Goal: Find specific page/section: Find specific page/section

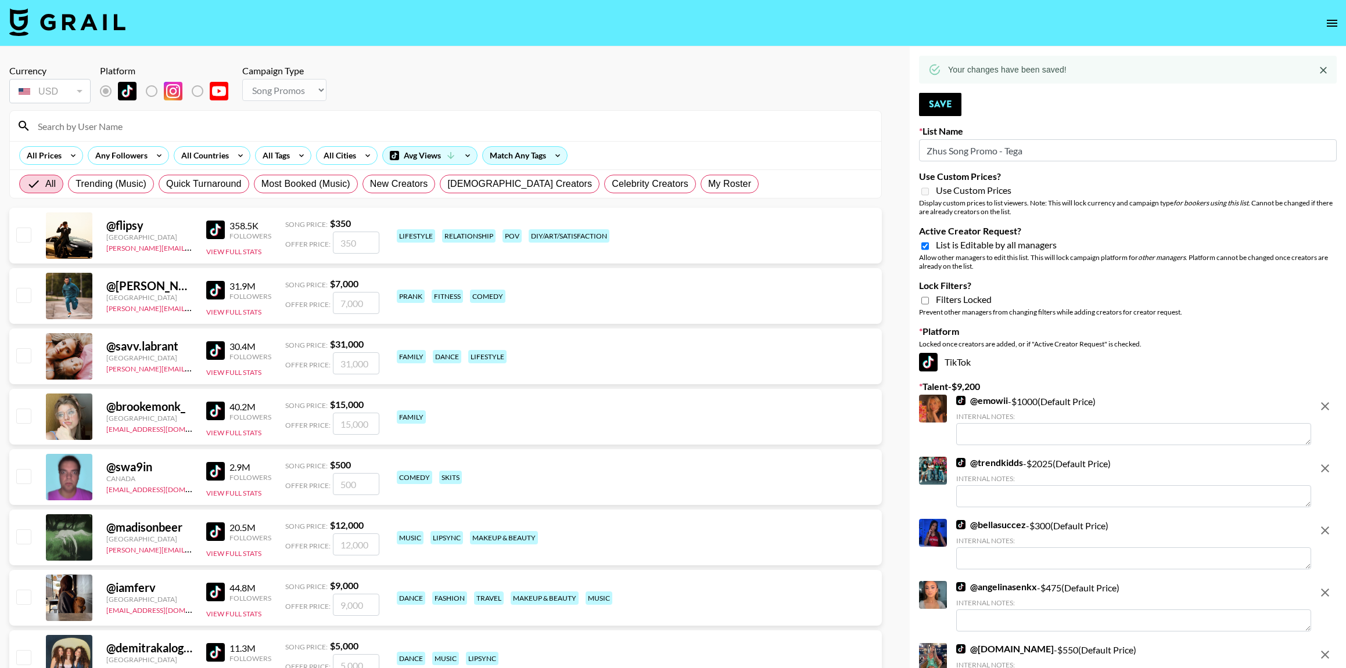
select select "Song"
click at [1329, 16] on icon "open drawer" at bounding box center [1332, 23] width 14 height 14
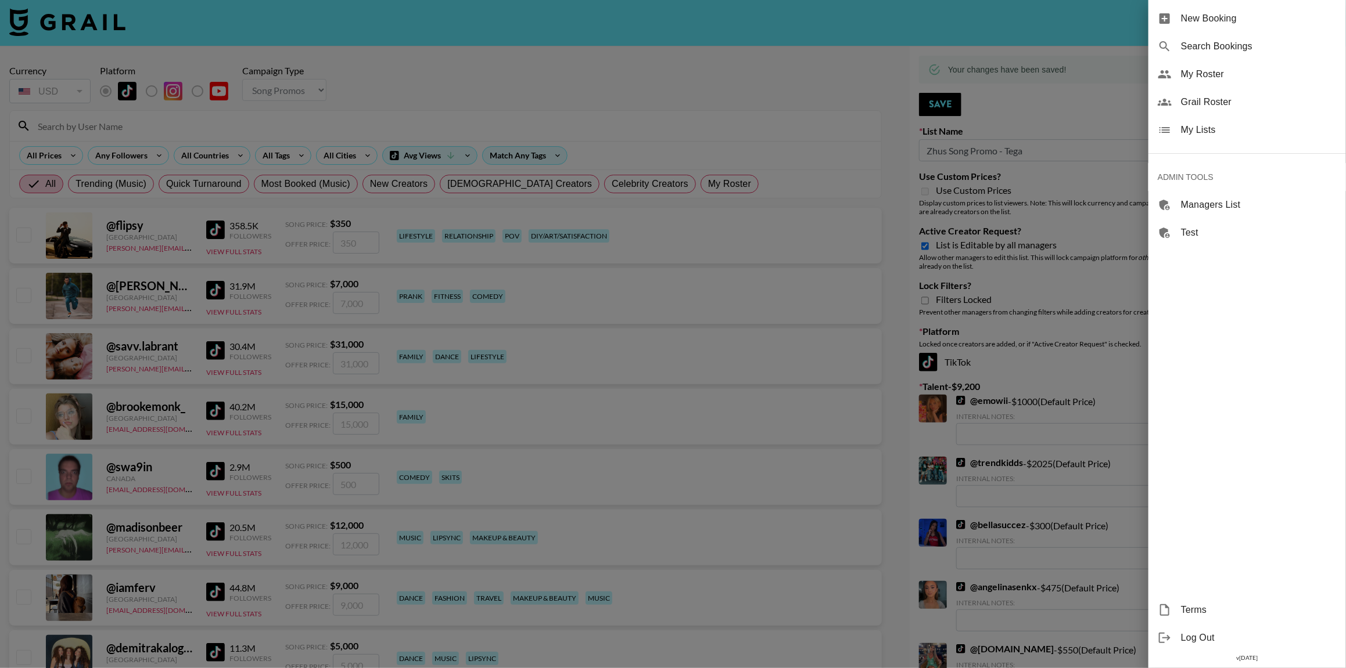
click at [1216, 99] on span "Grail Roster" at bounding box center [1259, 102] width 156 height 14
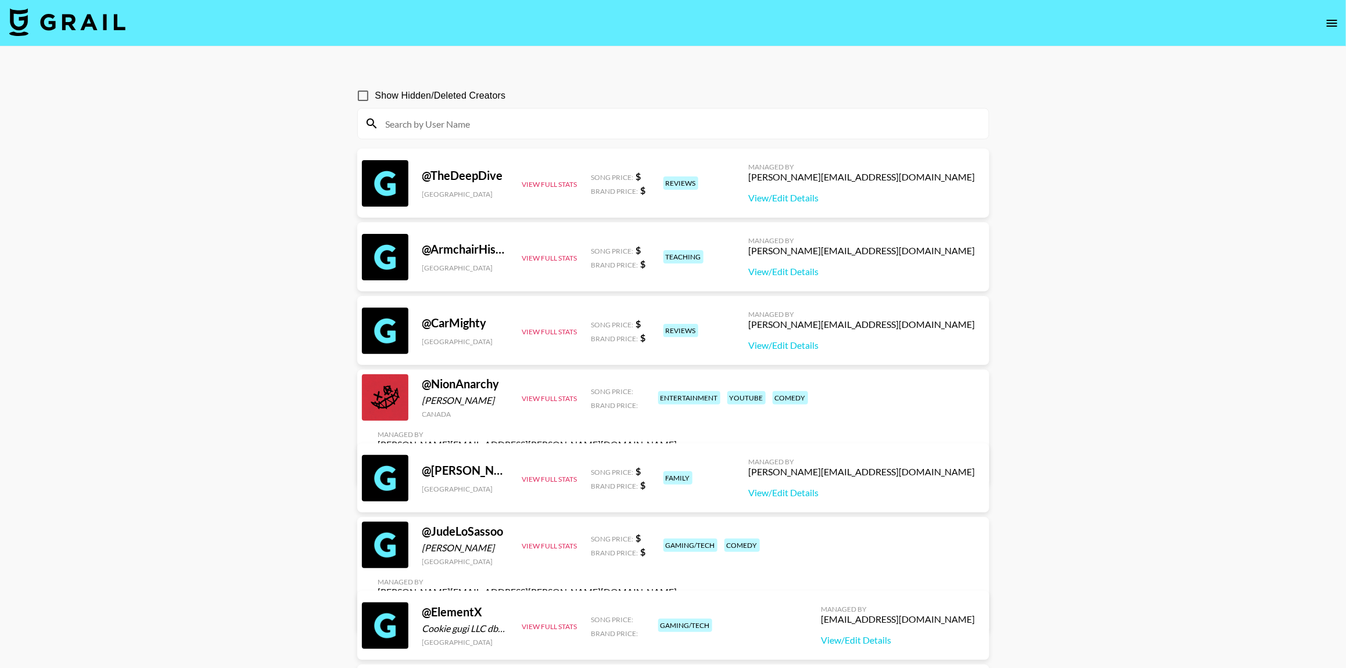
click at [459, 127] on input at bounding box center [680, 123] width 603 height 19
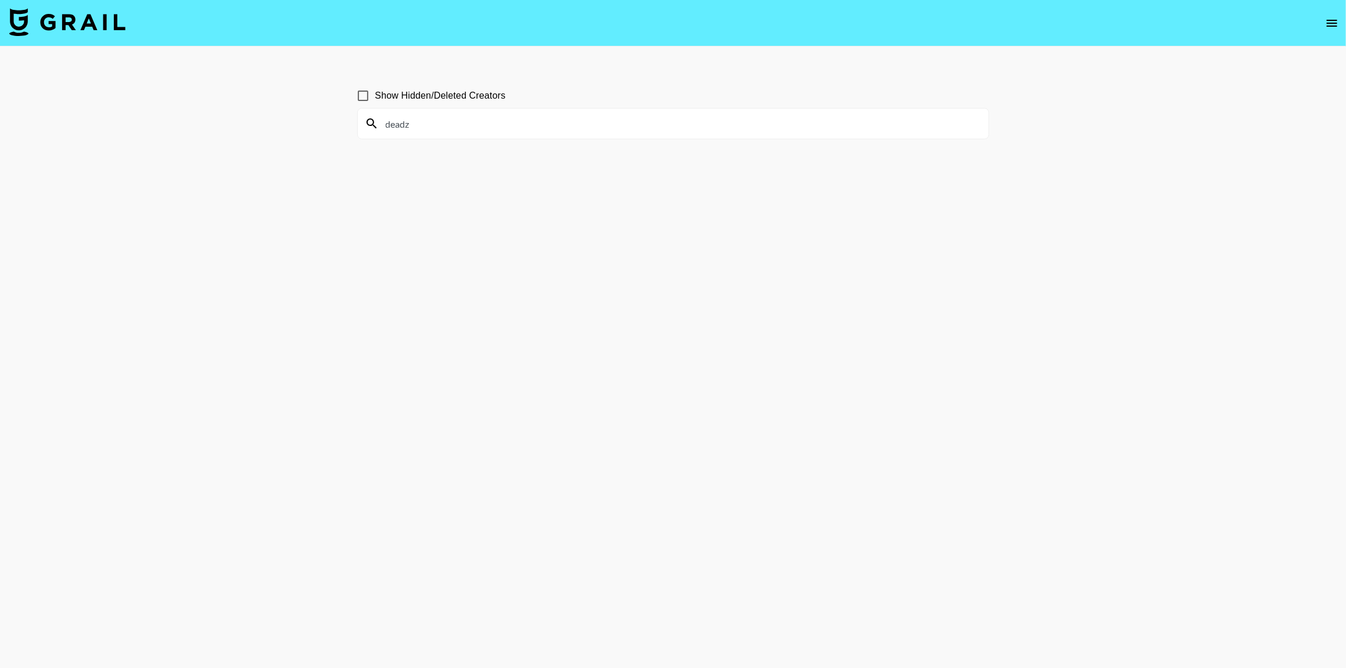
type input "dead"
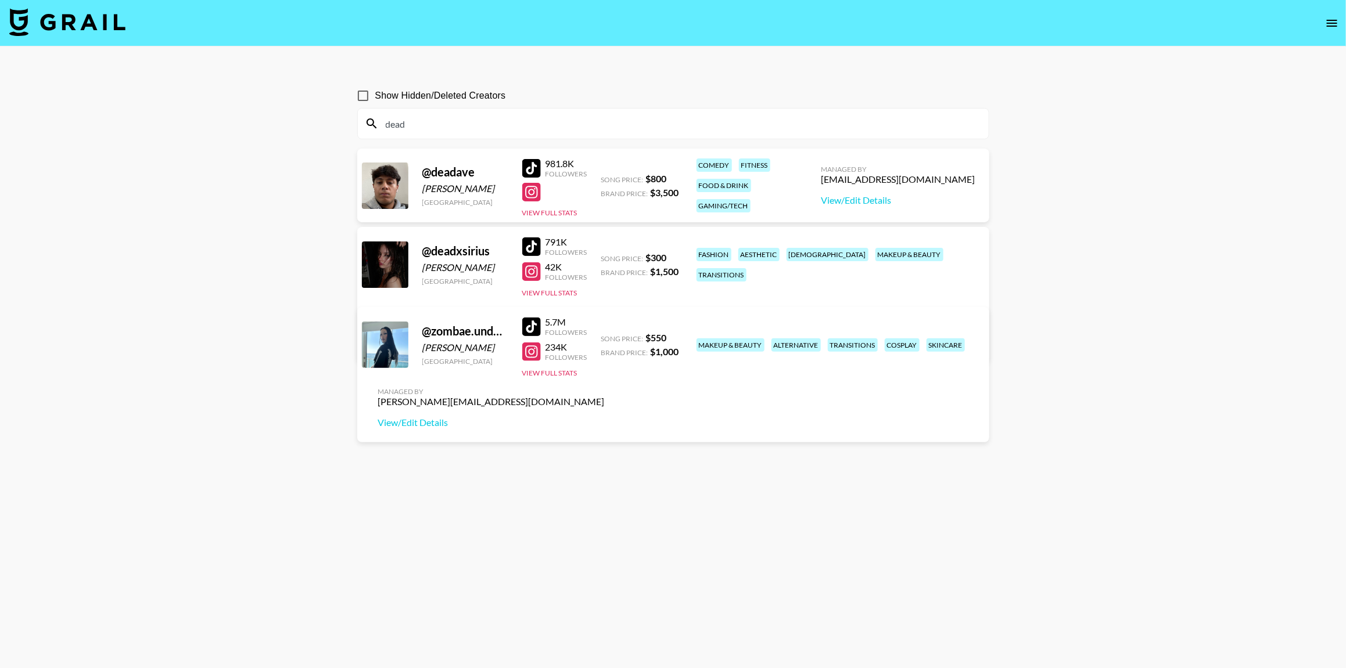
click at [424, 130] on input "dead" at bounding box center [680, 123] width 603 height 19
click at [422, 130] on input "dead" at bounding box center [680, 123] width 603 height 19
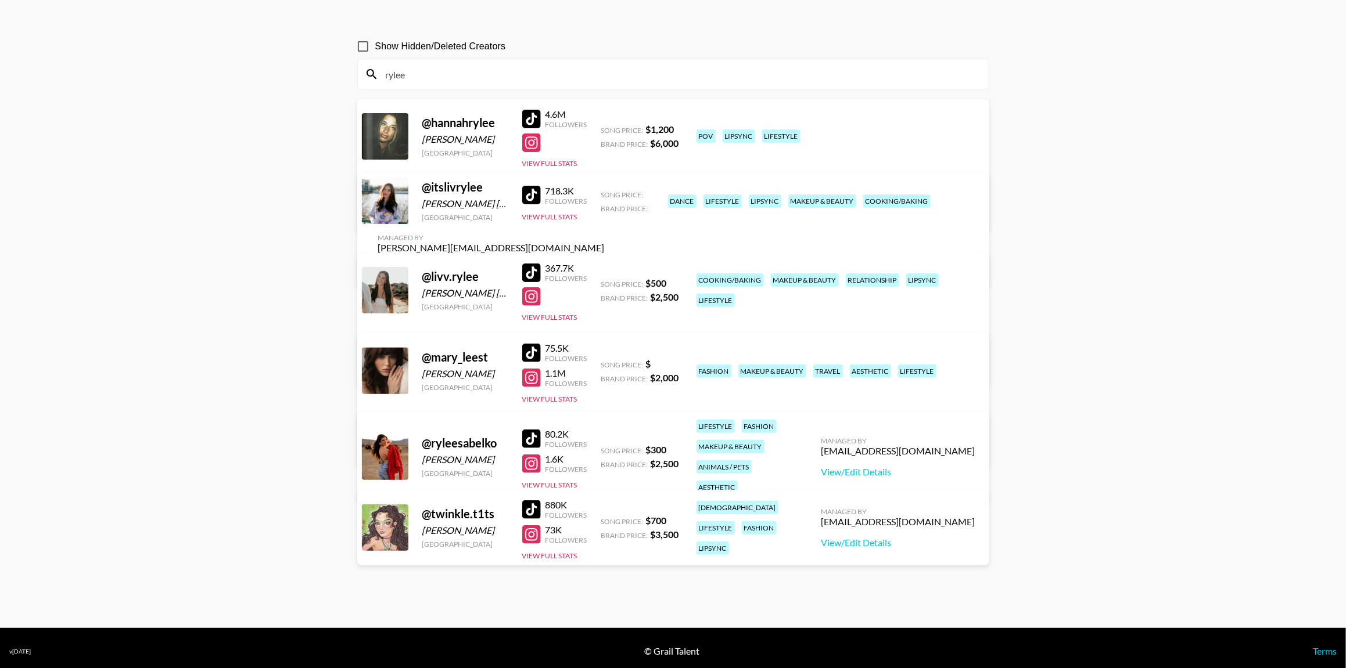
scroll to position [56, 0]
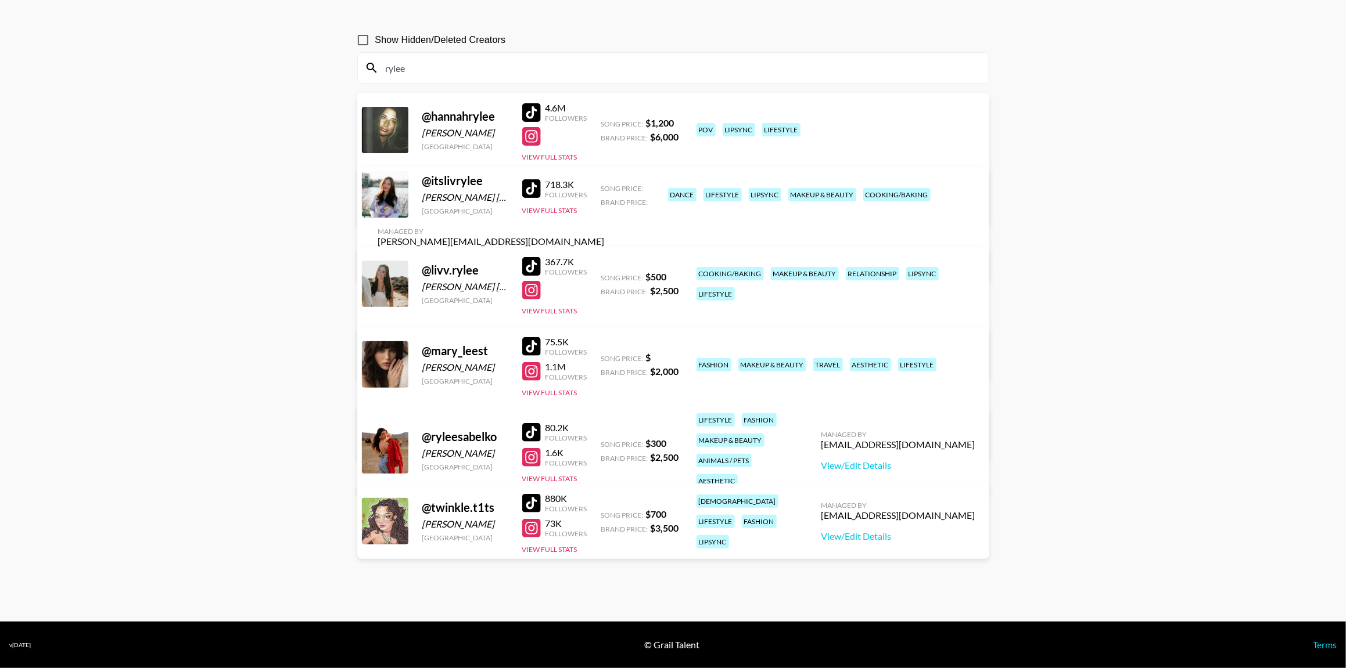
type input "rylee"
